Goal: Transaction & Acquisition: Purchase product/service

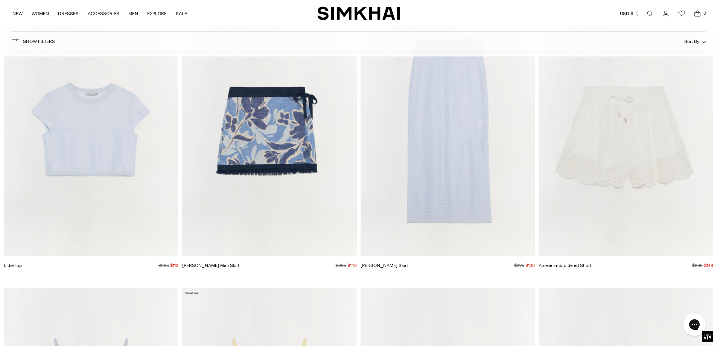
scroll to position [22437, 0]
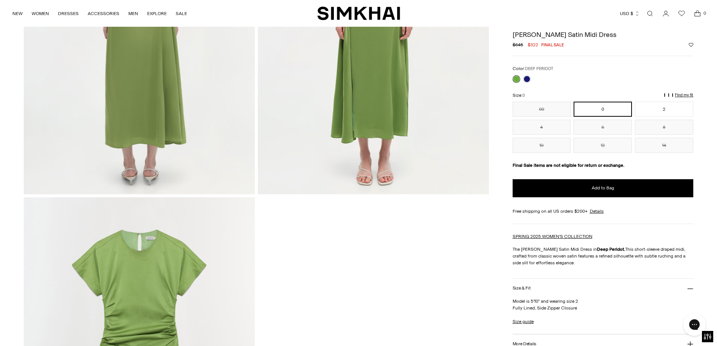
scroll to position [825, 0]
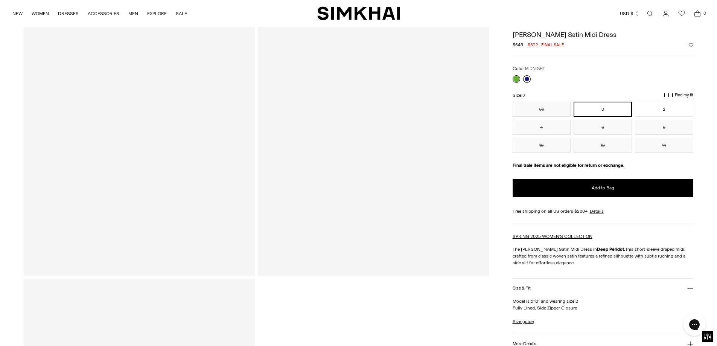
click at [527, 78] on link at bounding box center [527, 79] width 8 height 8
